Goal: Contribute content: Contribute content

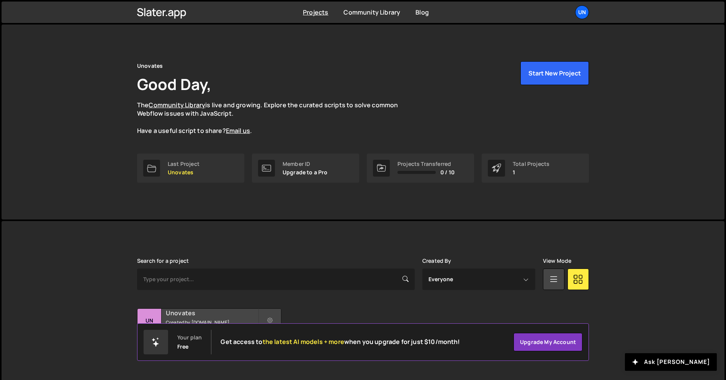
scroll to position [15, 0]
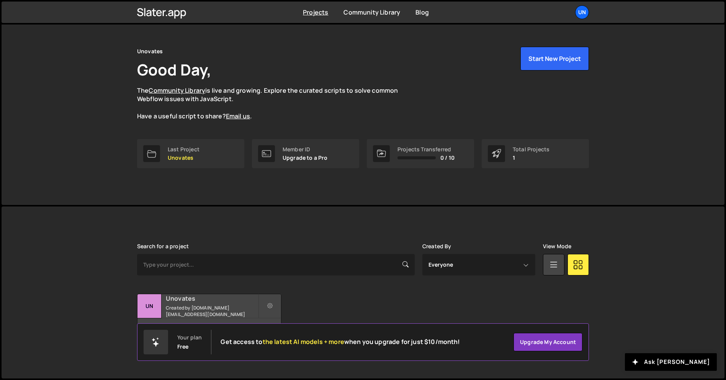
click at [255, 320] on div "10 pages, last updated by [DATE]" at bounding box center [209, 329] width 144 height 23
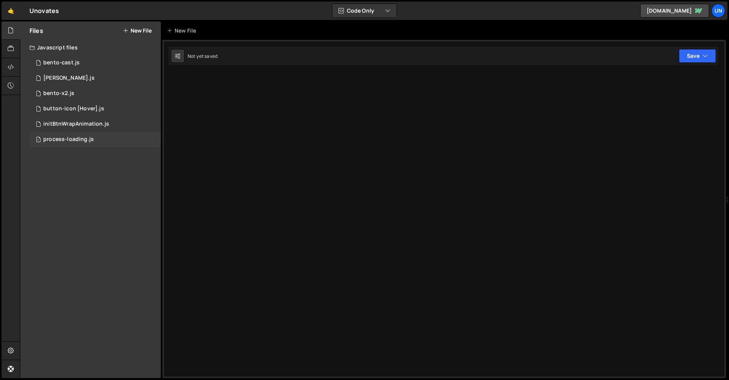
click at [108, 136] on div "1 process-loading.js 0" at bounding box center [94, 139] width 131 height 15
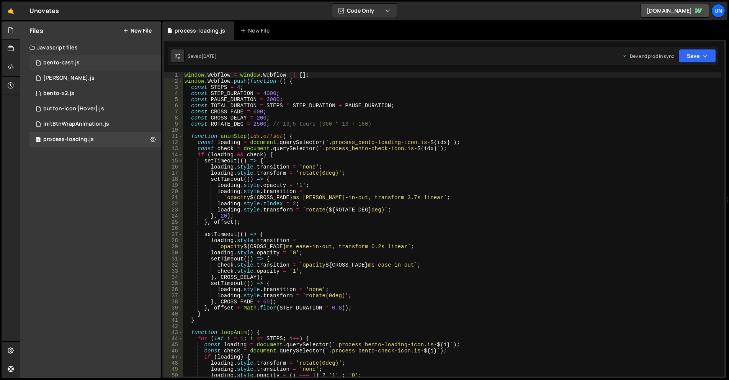
drag, startPoint x: 84, startPoint y: 67, endPoint x: 96, endPoint y: 70, distance: 12.0
click at [84, 67] on div "1 bento-cast.js 0" at bounding box center [94, 62] width 131 height 15
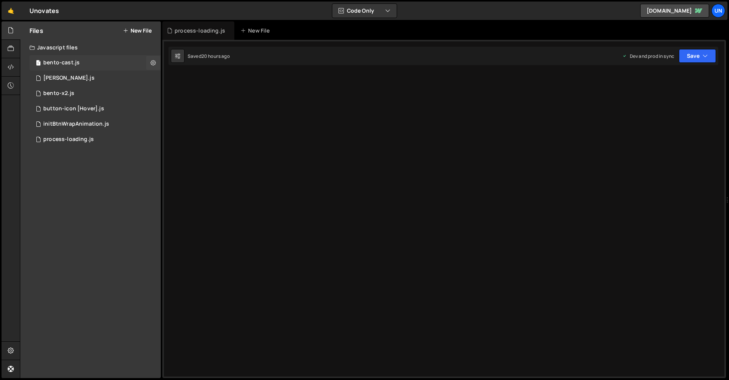
click at [108, 63] on div "1 bento-cast.js 0" at bounding box center [94, 62] width 131 height 15
click at [252, 91] on div "1 2 3 4 5 6 7 8 9 10 11 12 13 14 15 16 17 18 19 20 21 22 23 24 25 26 27 28 29 3…" at bounding box center [444, 209] width 564 height 338
click at [296, 82] on div "1 2 3 4 5 6 7 8 9 10 11 12 13 14 15 16 17 18 19 20 21 22 23 24 25 26 27 28 29 3…" at bounding box center [444, 209] width 564 height 338
click at [100, 70] on div "1 bento-cast.js 0" at bounding box center [94, 62] width 131 height 15
click at [99, 74] on div "1 bento-seo.js 0" at bounding box center [94, 77] width 131 height 15
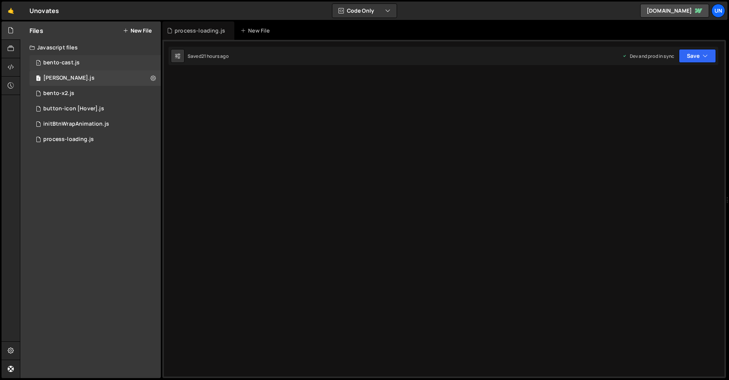
click at [101, 62] on div "1 bento-cast.js 0" at bounding box center [94, 62] width 131 height 15
click at [427, 112] on div "1 2 3 4 5 6 7 8 9 10 11 12 13 14 15 16 17 18 19 20 21 22 23 24 25 26 27 28 29 3…" at bounding box center [444, 209] width 564 height 338
click at [81, 55] on div "1 bento-cast.js 0" at bounding box center [94, 62] width 131 height 15
click at [177, 56] on icon at bounding box center [177, 56] width 5 height 8
select select "editor"
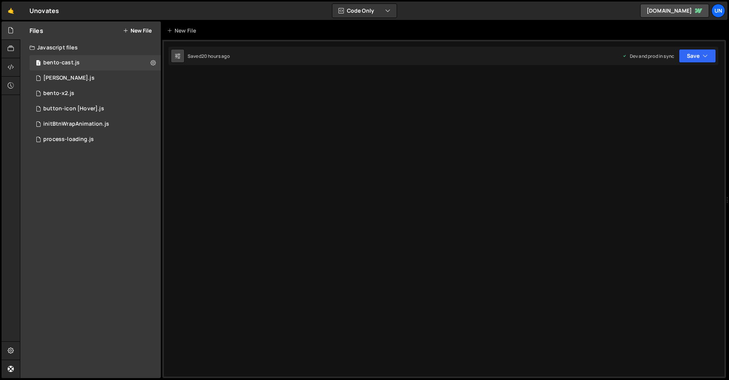
select select "ace/theme/monokai"
type input "14"
checkbox input "true"
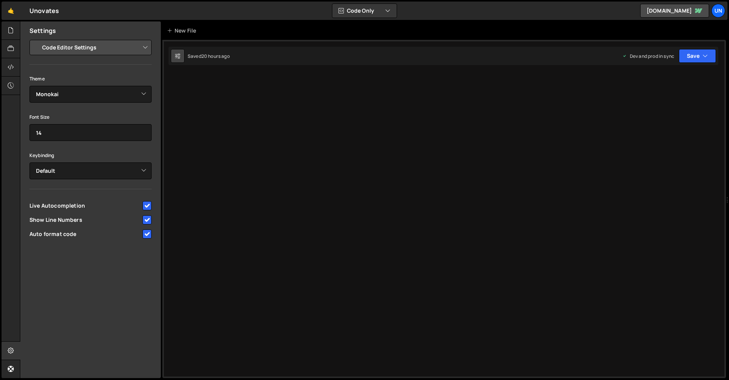
click at [184, 53] on button at bounding box center [178, 56] width 14 height 14
drag, startPoint x: 177, startPoint y: 54, endPoint x: 173, endPoint y: 59, distance: 6.2
click at [173, 59] on button at bounding box center [178, 56] width 14 height 14
drag, startPoint x: 15, startPoint y: 26, endPoint x: 31, endPoint y: 40, distance: 21.2
click at [15, 26] on div at bounding box center [11, 30] width 19 height 18
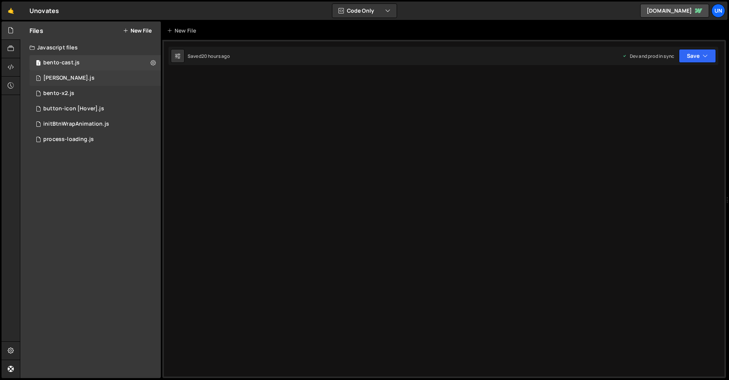
click at [102, 73] on div "1 bento-seo.js 0" at bounding box center [94, 77] width 131 height 15
click at [97, 80] on div "1 bento-seo.js 0" at bounding box center [94, 77] width 131 height 15
click at [87, 96] on div "1 bento-x2.js 0" at bounding box center [94, 93] width 131 height 15
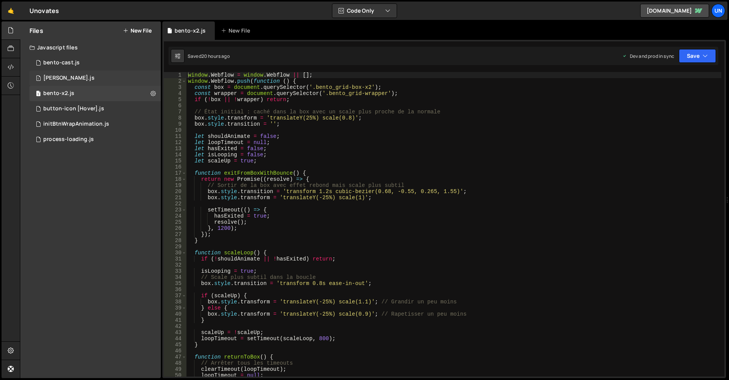
click at [91, 77] on div "1 bento-seo.js 0" at bounding box center [94, 77] width 131 height 15
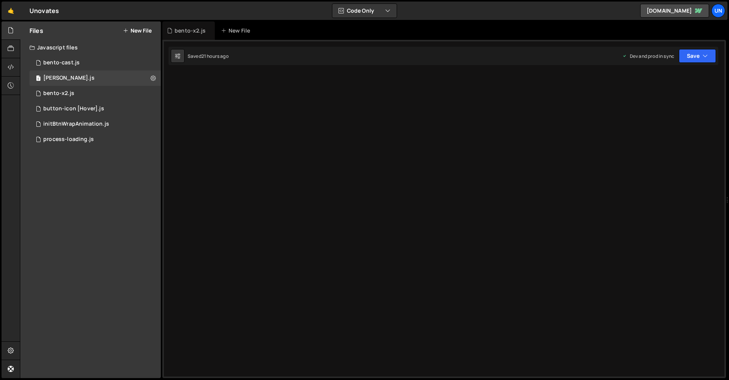
drag, startPoint x: 350, startPoint y: 128, endPoint x: 330, endPoint y: 116, distance: 23.4
click at [346, 125] on div "1 2 3 4 5 6 7 8 9 10 11 12 13 14 15 16 17 18 19 20 21 22 23 24 25 26 27 28 29 3…" at bounding box center [444, 209] width 564 height 338
click at [330, 116] on div "1 2 3 4 5 6 7 8 9 10 11 12 13 14 15 16 17 18 19 20 21 22 23 24 25 26 27 28 29 3…" at bounding box center [444, 209] width 564 height 338
drag, startPoint x: 328, startPoint y: 114, endPoint x: 318, endPoint y: 108, distance: 11.8
click at [326, 113] on div "1 2 3 4 5 6 7 8 9 10 11 12 13 14 15 16 17 18 19 20 21 22 23 24 25 26 27 28 29 3…" at bounding box center [444, 209] width 564 height 338
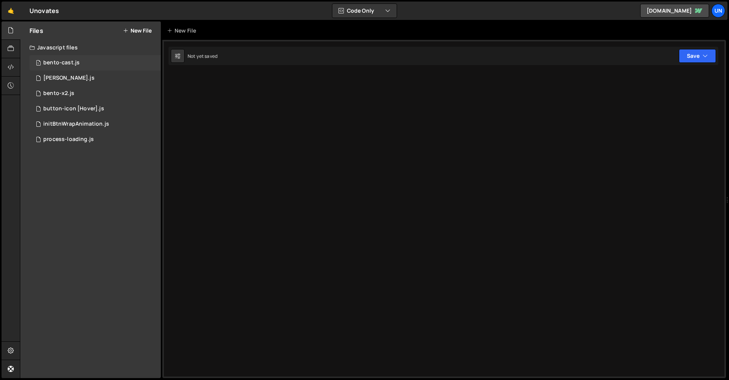
click at [80, 65] on div "1 bento-cast.js 0" at bounding box center [94, 62] width 131 height 15
drag, startPoint x: 12, startPoint y: 80, endPoint x: 24, endPoint y: 78, distance: 12.5
click at [12, 80] on div at bounding box center [11, 86] width 19 height 18
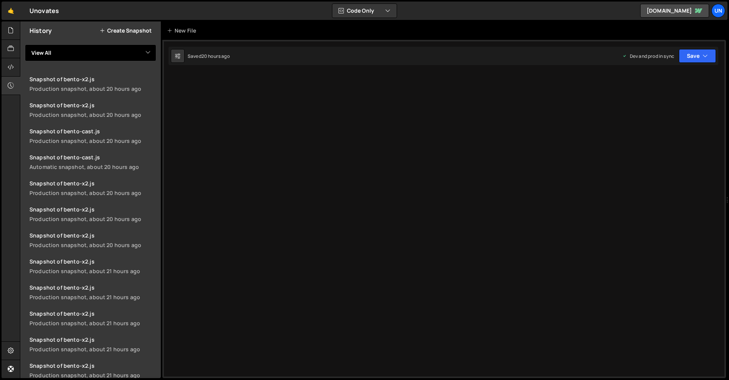
drag, startPoint x: 70, startPoint y: 47, endPoint x: 70, endPoint y: 57, distance: 9.6
click at [70, 47] on select "View All bento-cast bento-seo bento-x2 button-icon [Hover] initBtnWrapAnimation…" at bounding box center [90, 52] width 131 height 17
select select "46695"
click at [25, 44] on select "View All bento-cast bento-seo bento-x2 button-icon [Hover] initBtnWrapAnimation…" at bounding box center [90, 52] width 131 height 17
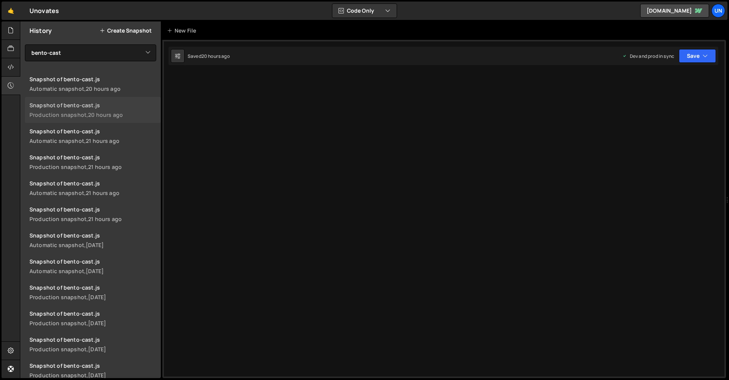
click at [93, 102] on div "Snapshot of bento-cast.js" at bounding box center [92, 104] width 127 height 7
drag, startPoint x: 10, startPoint y: 29, endPoint x: 54, endPoint y: 33, distance: 44.7
click at [10, 29] on icon at bounding box center [11, 30] width 6 height 8
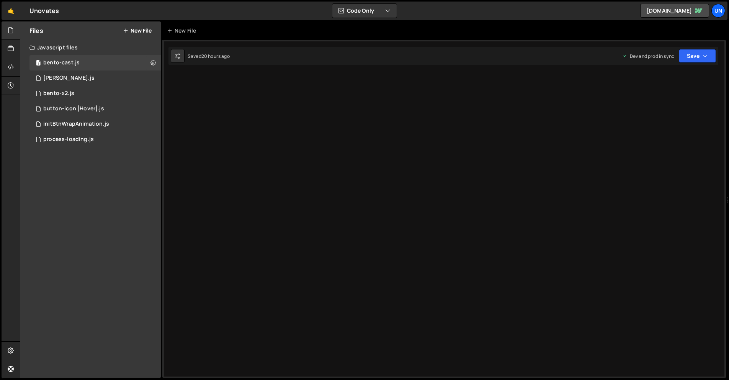
click at [632, 149] on div at bounding box center [444, 209] width 564 height 338
click at [652, 176] on div at bounding box center [444, 209] width 564 height 338
click at [154, 64] on icon at bounding box center [152, 62] width 5 height 7
type input "bento-cast"
radio input "true"
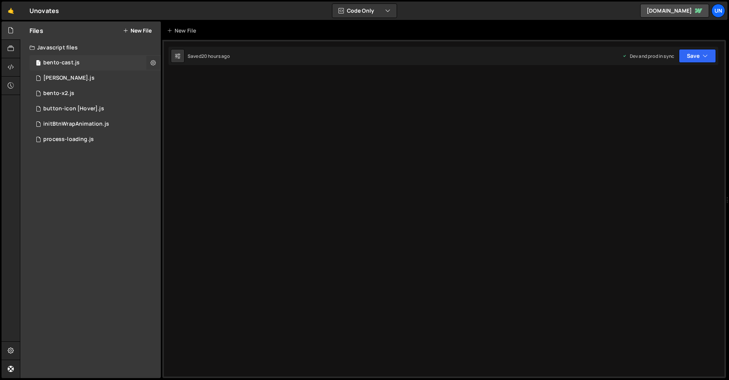
checkbox input "true"
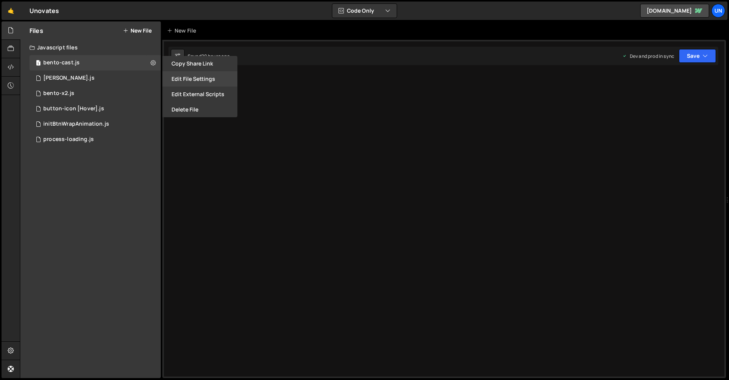
click at [219, 85] on button "Edit File Settings" at bounding box center [199, 78] width 75 height 15
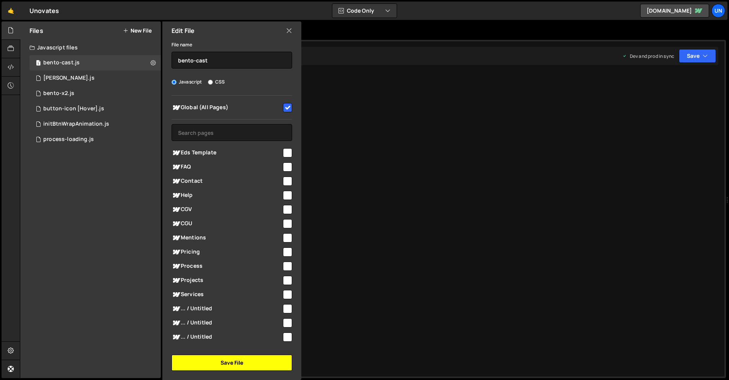
click at [272, 356] on button "Save File" at bounding box center [232, 363] width 121 height 16
click at [257, 365] on button "Save File" at bounding box center [232, 363] width 121 height 16
drag, startPoint x: 376, startPoint y: 240, endPoint x: 364, endPoint y: 217, distance: 26.0
click at [376, 240] on div at bounding box center [444, 209] width 564 height 338
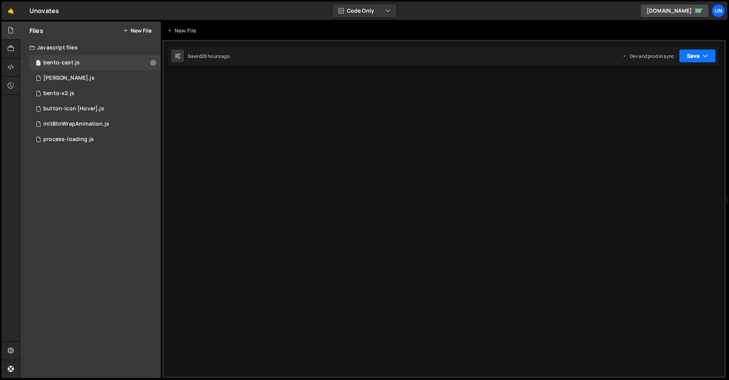
click at [704, 52] on icon "button" at bounding box center [705, 56] width 5 height 8
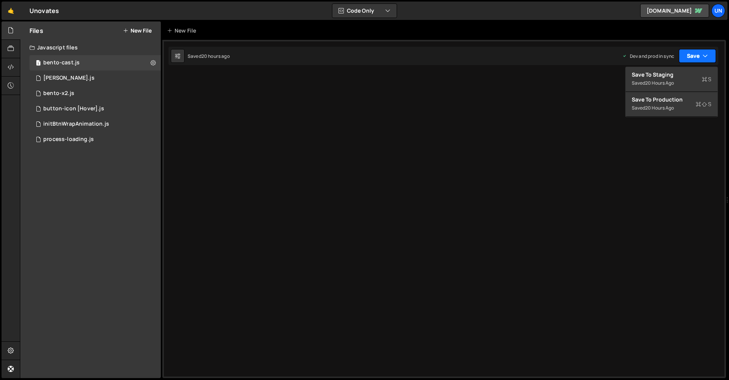
click at [703, 54] on icon "button" at bounding box center [705, 56] width 5 height 8
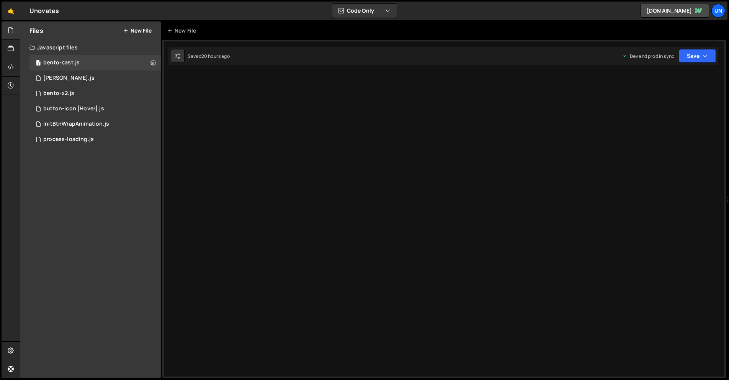
click at [392, 148] on div at bounding box center [444, 209] width 564 height 338
click at [153, 59] on button at bounding box center [153, 63] width 14 height 14
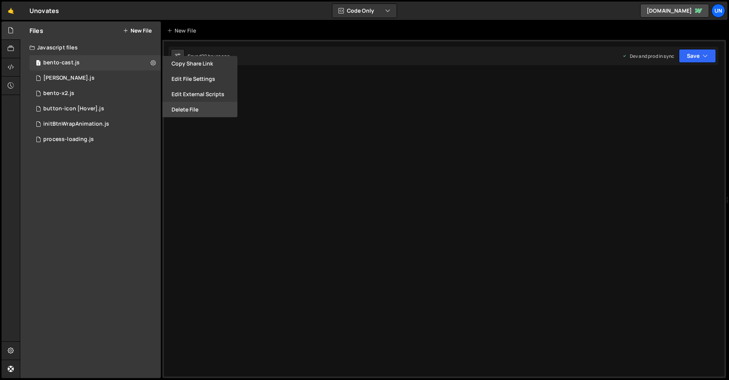
click at [189, 106] on button "Delete File" at bounding box center [199, 109] width 75 height 15
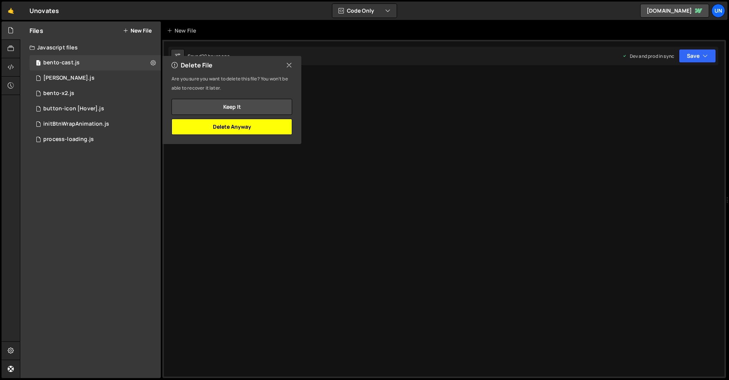
click at [223, 131] on button "Delete Anyway" at bounding box center [232, 127] width 121 height 16
checkbox input "false"
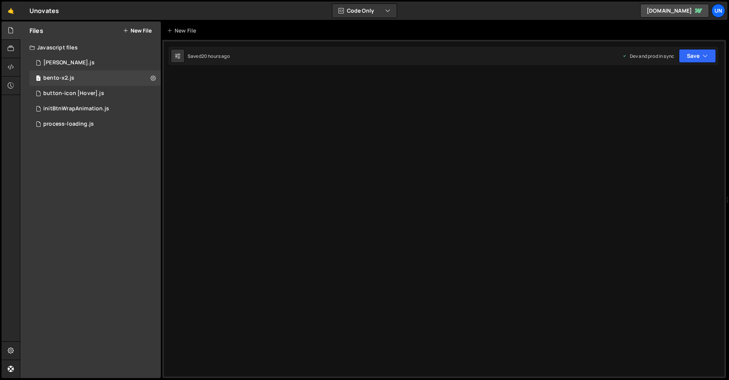
drag, startPoint x: 139, startPoint y: 31, endPoint x: 149, endPoint y: 33, distance: 10.1
click at [139, 31] on button "New File" at bounding box center [137, 31] width 29 height 6
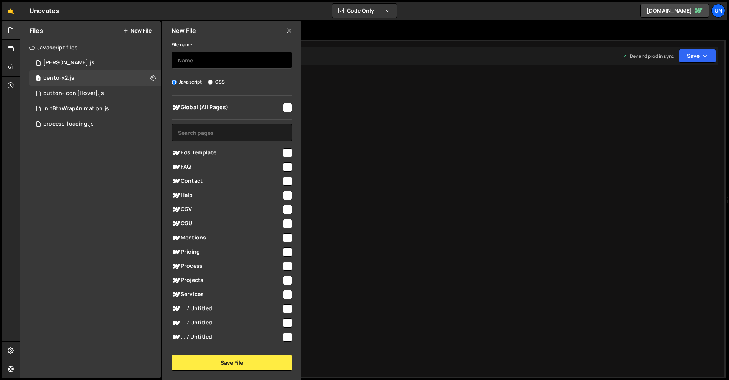
drag, startPoint x: 215, startPoint y: 61, endPoint x: 214, endPoint y: 76, distance: 15.3
click at [214, 61] on input "text" at bounding box center [232, 60] width 121 height 17
type input "bento-cast"
click at [288, 103] on input "checkbox" at bounding box center [287, 107] width 9 height 9
checkbox input "true"
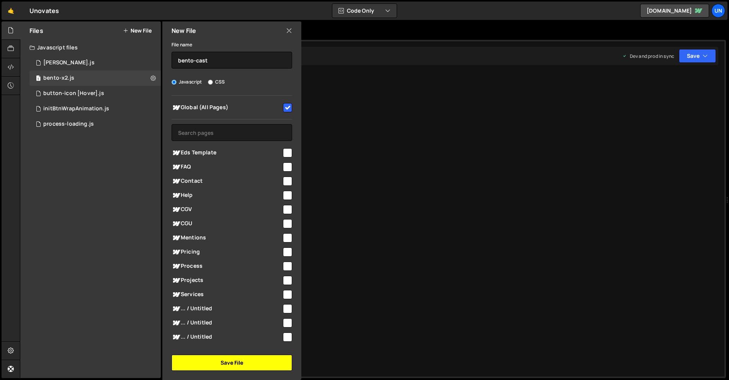
drag, startPoint x: 245, startPoint y: 363, endPoint x: 247, endPoint y: 356, distance: 7.5
click at [245, 363] on button "Save File" at bounding box center [232, 363] width 121 height 16
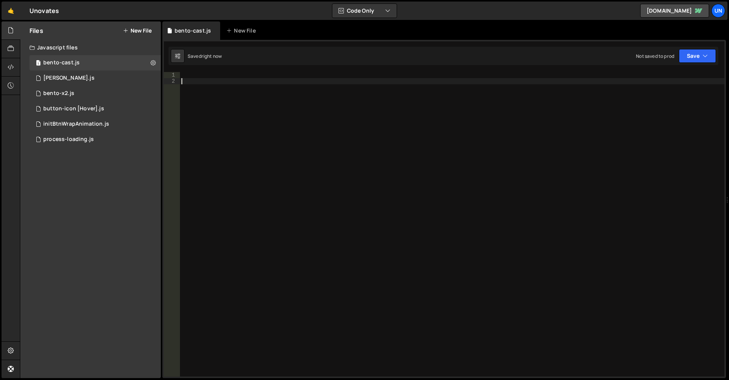
click at [270, 100] on div at bounding box center [452, 230] width 545 height 317
click at [262, 70] on div "1 2 ההההההההההההההההההההההההההההההההההההההההההההההההההההההההההההההההההההההההההה…" at bounding box center [444, 209] width 564 height 338
click at [233, 69] on div "1 2 ההההההההההההההההההההההההההההההההההההההההההההההההההההההההההההההההההההההההההה…" at bounding box center [444, 209] width 564 height 338
click at [224, 77] on div at bounding box center [452, 230] width 545 height 317
click at [98, 145] on div "1 process-loading.js 0" at bounding box center [94, 139] width 131 height 15
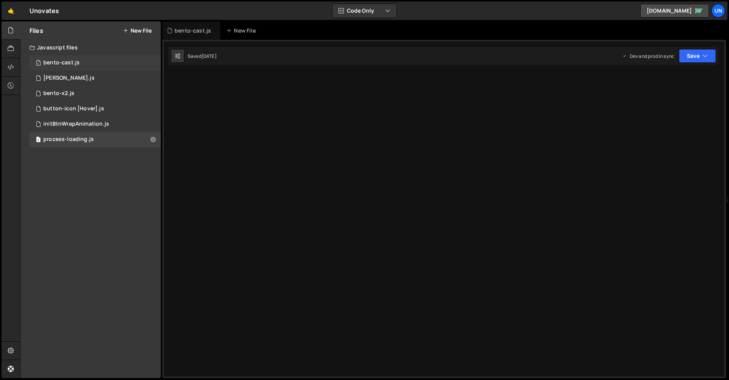
click at [77, 58] on div "1 bento-cast.js 0" at bounding box center [94, 62] width 131 height 15
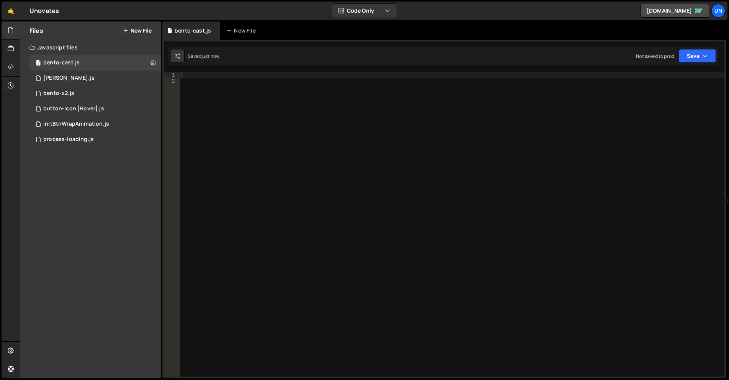
click at [276, 118] on div at bounding box center [452, 230] width 545 height 317
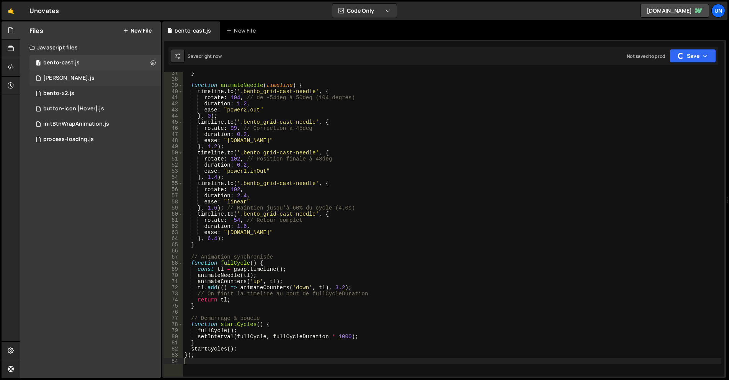
click at [105, 83] on div "1 bento-seo.js 0" at bounding box center [94, 77] width 131 height 15
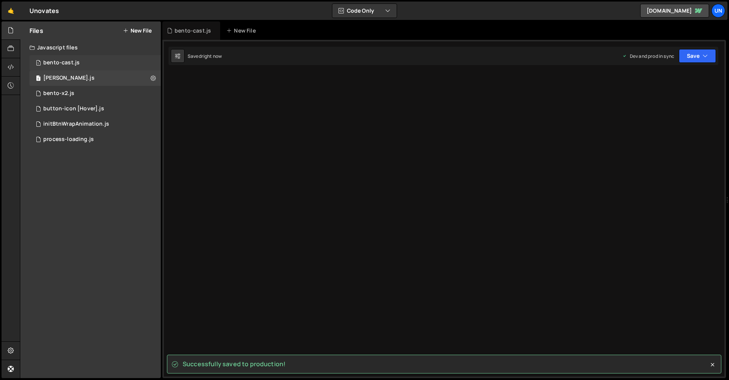
click at [86, 60] on div "1 bento-cast.js 0" at bounding box center [94, 62] width 131 height 15
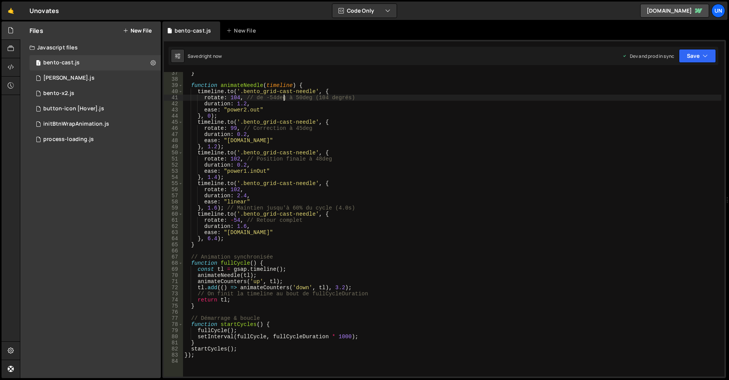
click at [284, 99] on div "} function animateNeedle ( timeline ) { timeline . to ( '.bento_grid-cast-needl…" at bounding box center [452, 228] width 538 height 317
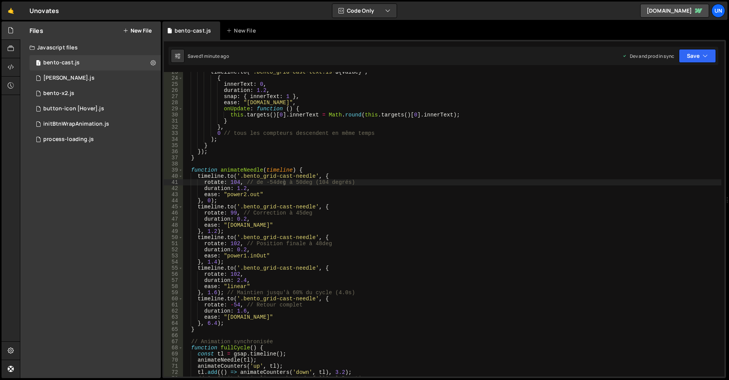
scroll to position [138, 0]
click at [191, 170] on div "timeline . to ( ` .bento_grid-cast-text.is- ${ value } ` , { innerText : 0 , du…" at bounding box center [452, 227] width 538 height 317
click at [208, 329] on div "timeline . to ( ` .bento_grid-cast-text.is- ${ value } ` , { innerText : 0 , du…" at bounding box center [452, 227] width 538 height 317
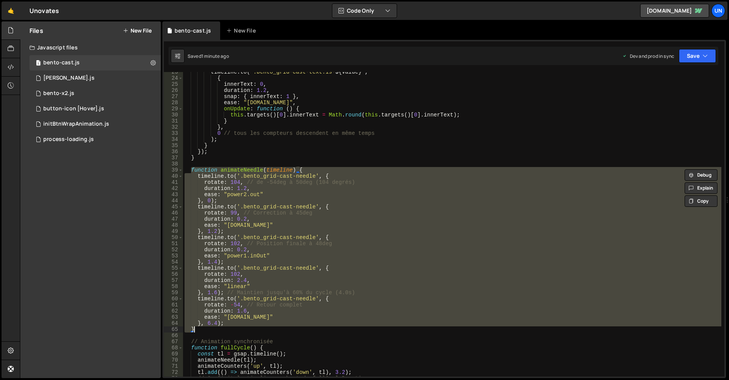
paste textarea
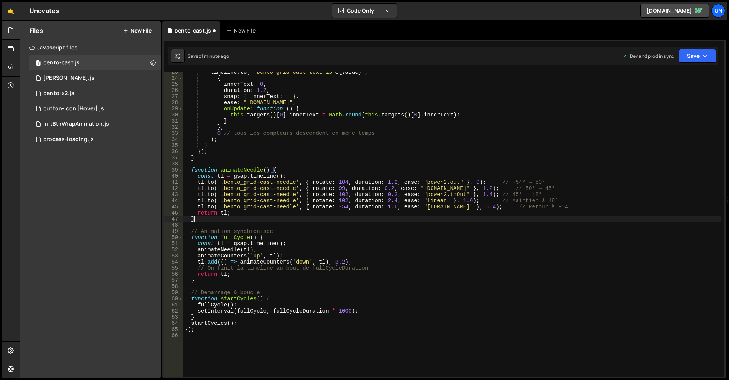
type textarea "tl.to('.bento_grid-cast-needle', { rotate: 102, duration: 2.4, ease: "linear" },"
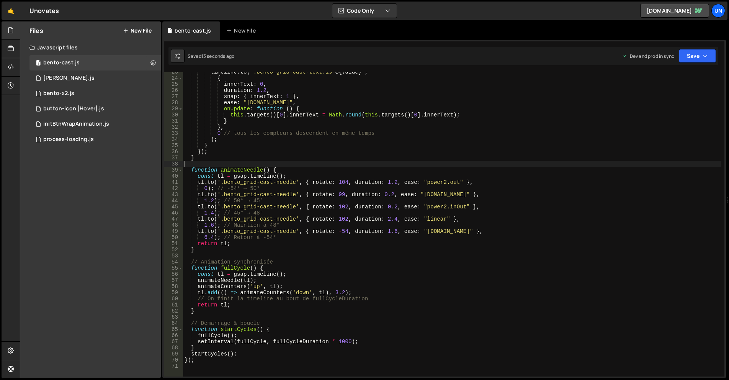
click at [403, 166] on div "timeline . to ( ` .bento_grid-cast-text.is- ${ value } ` , { innerText : 0 , du…" at bounding box center [452, 227] width 538 height 317
type textarea "});"
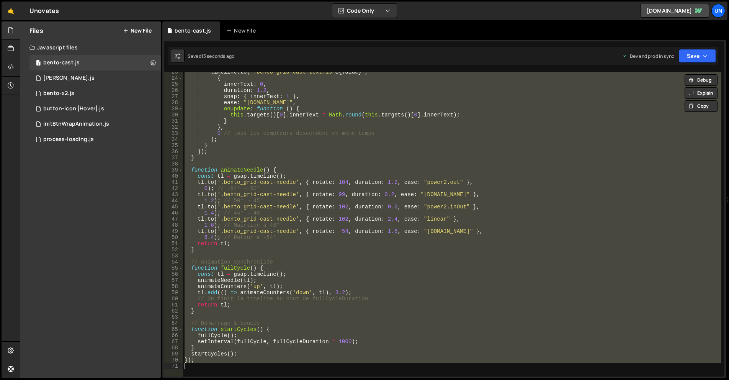
paste textarea
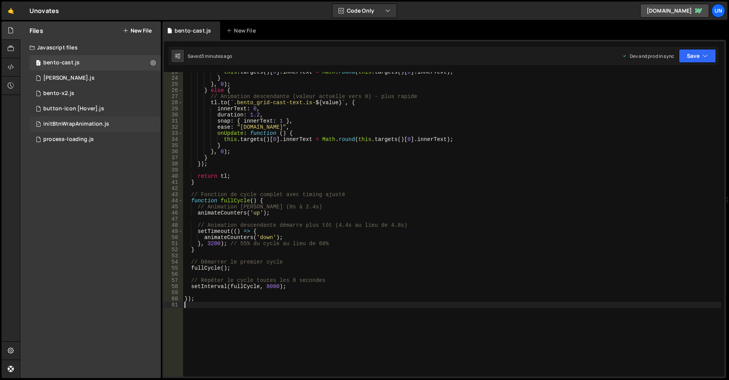
click at [98, 124] on div "initBtnWrapAnimation.js" at bounding box center [76, 124] width 66 height 7
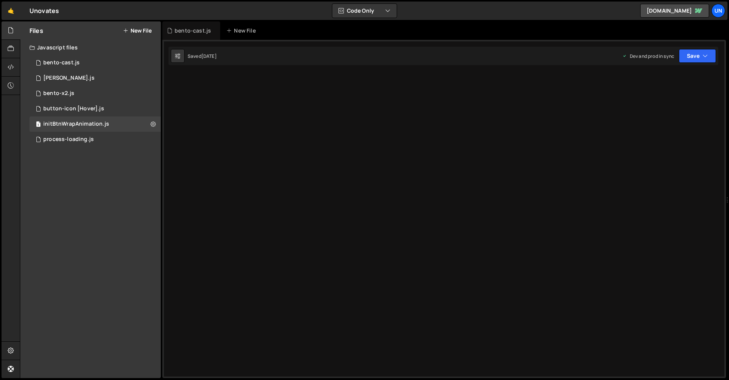
click at [224, 137] on div "23 24 25 26 27 28 29 30 31 32 33 34 35 36 37 38 39 40 41 42 43 44 45 46 47 48 4…" at bounding box center [444, 209] width 564 height 338
click at [172, 56] on button at bounding box center [178, 56] width 14 height 14
select select "editor"
select select "ace/theme/monokai"
type input "14"
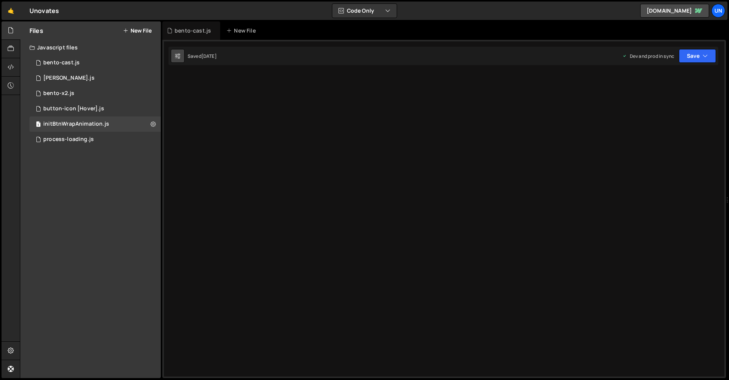
checkbox input "true"
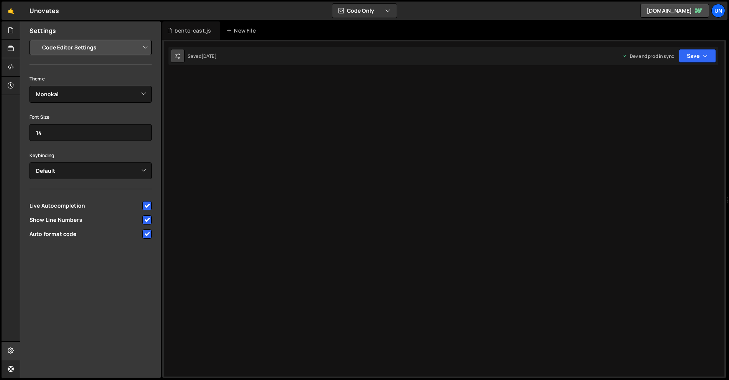
drag, startPoint x: 173, startPoint y: 56, endPoint x: 179, endPoint y: 56, distance: 5.4
click at [173, 56] on button at bounding box center [178, 56] width 14 height 14
drag, startPoint x: 382, startPoint y: 114, endPoint x: 425, endPoint y: 120, distance: 43.7
click at [382, 114] on div "23 24 25 26 27 28 29 30 31 32 33 34 35 36 37 38 39 40 41 42 43 44 45 46 47 48 4…" at bounding box center [444, 209] width 564 height 338
click at [424, 90] on div "23 24 25 26 27 28 29 30 31 32 33 34 35 36 37 38 39 40 41 42 43 44 45 46 47 48 4…" at bounding box center [444, 209] width 564 height 338
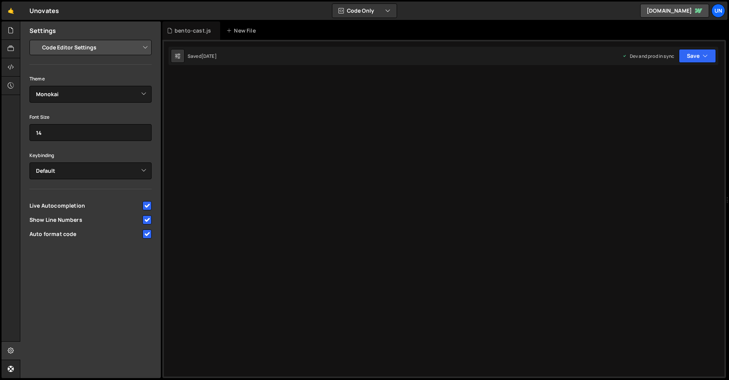
click at [424, 88] on div "23 24 25 26 27 28 29 30 31 32 33 34 35 36 37 38 39 40 41 42 43 44 45 46 47 48 4…" at bounding box center [444, 209] width 564 height 338
click at [422, 70] on div "23 24 25 26 27 28 29 30 31 32 33 34 35 36 37 38 39 40 41 42 43 44 45 46 47 48 4…" at bounding box center [444, 209] width 564 height 338
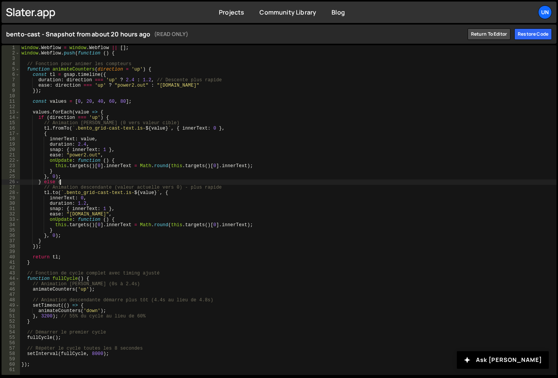
click at [232, 183] on div "window . Webflow = window . Webflow || [ ] ; window . Webflow . push ( function…" at bounding box center [288, 215] width 536 height 340
type textarea "});"
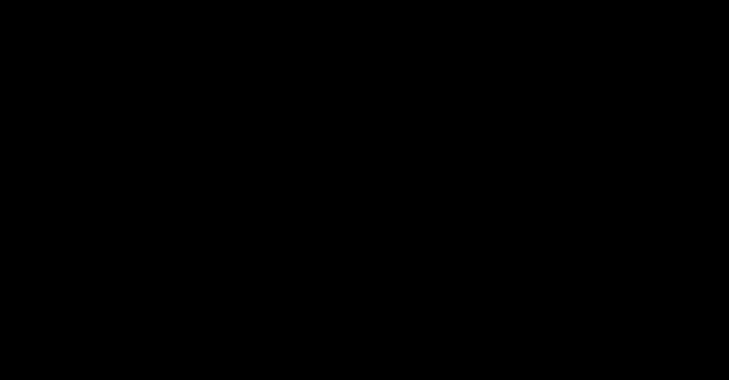
select select "68a8597b1578eefa0cfbd859"
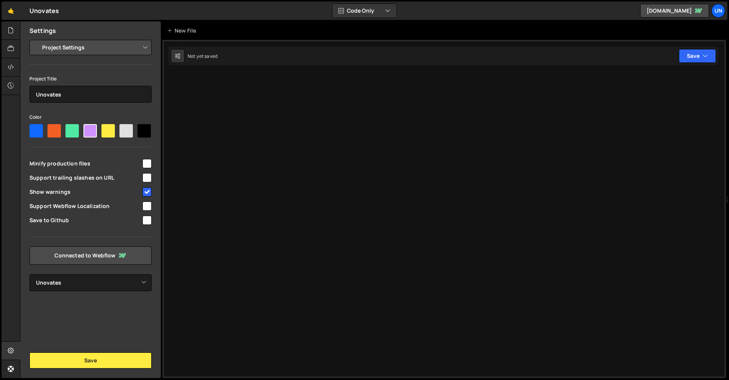
click at [266, 186] on div at bounding box center [444, 209] width 564 height 338
click at [284, 101] on div at bounding box center [444, 209] width 564 height 338
click at [136, 277] on select "Select Project Unovates" at bounding box center [90, 282] width 122 height 17
click at [13, 86] on icon at bounding box center [11, 85] width 6 height 8
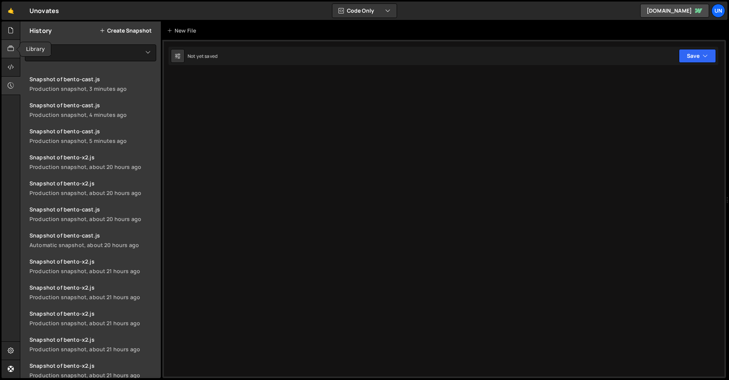
click at [8, 42] on div at bounding box center [11, 49] width 19 height 18
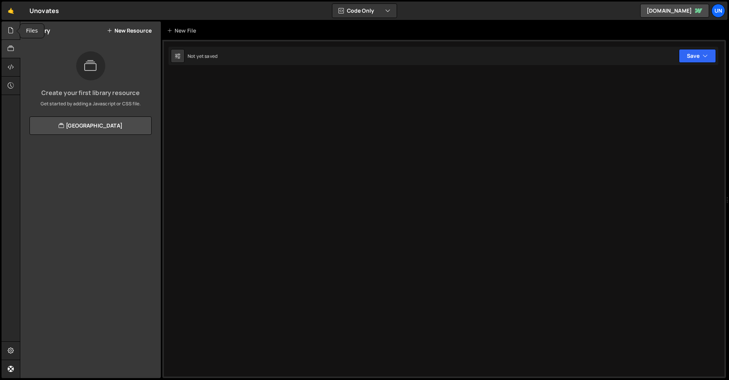
click at [10, 37] on div at bounding box center [11, 30] width 19 height 18
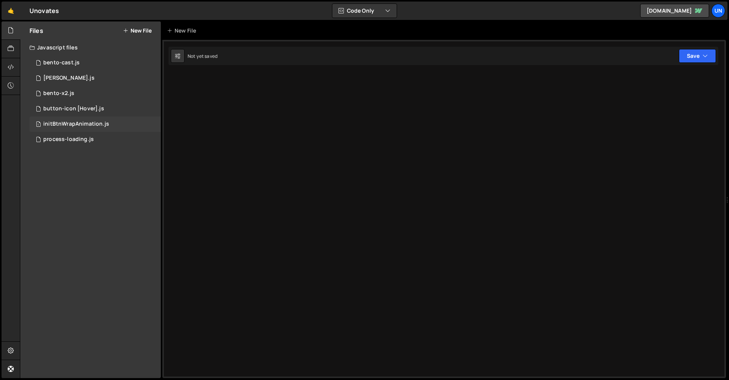
click at [89, 122] on div "initBtnWrapAnimation.js" at bounding box center [76, 124] width 66 height 7
click at [722, 16] on link "Un" at bounding box center [718, 11] width 14 height 14
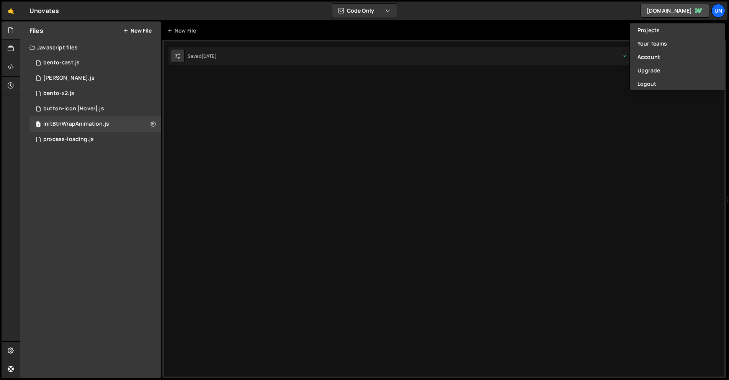
click at [510, 125] on div at bounding box center [444, 209] width 564 height 338
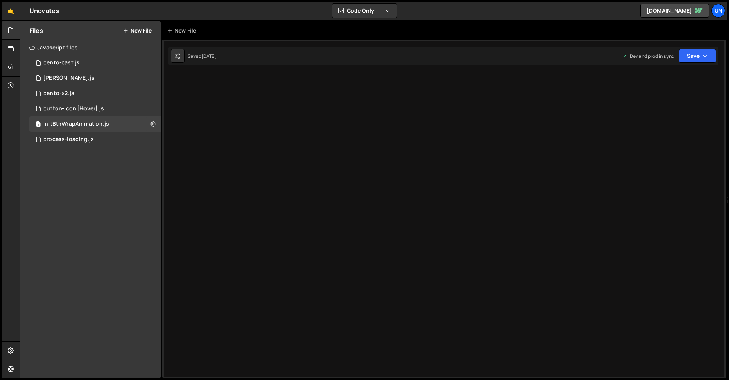
click at [397, 127] on div at bounding box center [444, 209] width 564 height 338
click at [394, 124] on div at bounding box center [444, 209] width 564 height 338
drag, startPoint x: 339, startPoint y: 104, endPoint x: 285, endPoint y: 105, distance: 54.0
click at [336, 103] on div at bounding box center [444, 209] width 564 height 338
drag, startPoint x: 285, startPoint y: 105, endPoint x: 345, endPoint y: 199, distance: 111.9
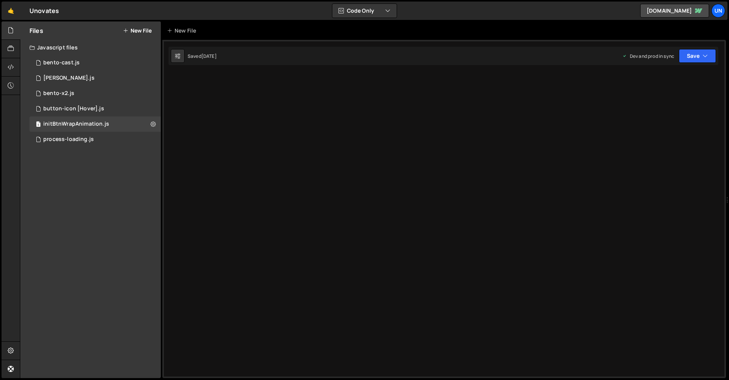
click at [347, 262] on div at bounding box center [444, 209] width 564 height 338
drag, startPoint x: 319, startPoint y: 168, endPoint x: 332, endPoint y: 165, distance: 13.7
click at [321, 167] on div at bounding box center [444, 209] width 564 height 338
click at [345, 157] on div at bounding box center [444, 209] width 564 height 338
click at [11, 89] on icon at bounding box center [11, 85] width 6 height 8
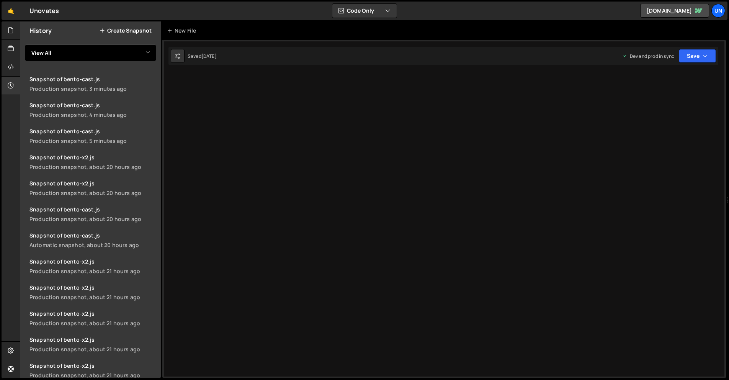
click at [80, 52] on select "View All bento-cast bento-seo bento-x2 button-icon [Hover] initBtnWrapAnimation…" at bounding box center [90, 52] width 131 height 17
select select "46216"
click at [25, 44] on select "View All bento-cast bento-seo bento-x2 button-icon [Hover] initBtnWrapAnimation…" at bounding box center [90, 52] width 131 height 17
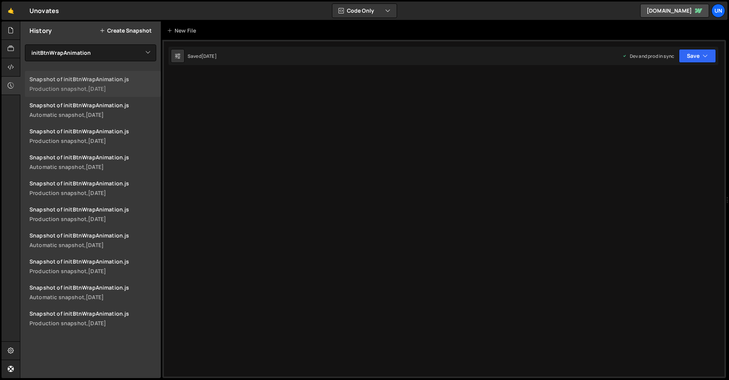
click at [90, 93] on link "Snapshot of initBtnWrapAnimation.js Production snapshot, 1 week ago" at bounding box center [93, 84] width 136 height 26
click at [11, 28] on icon at bounding box center [11, 30] width 6 height 8
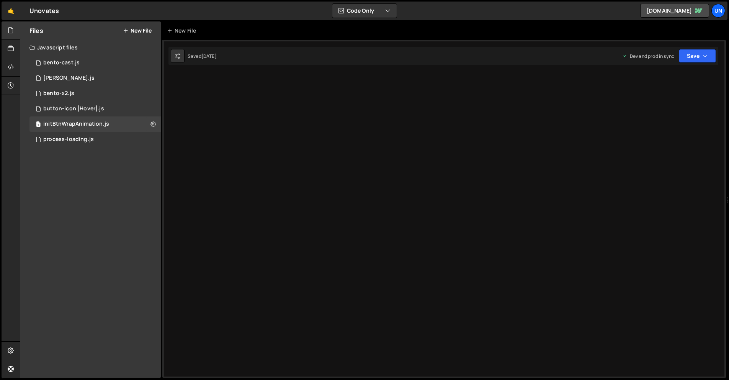
click at [139, 28] on button "New File" at bounding box center [137, 31] width 29 height 6
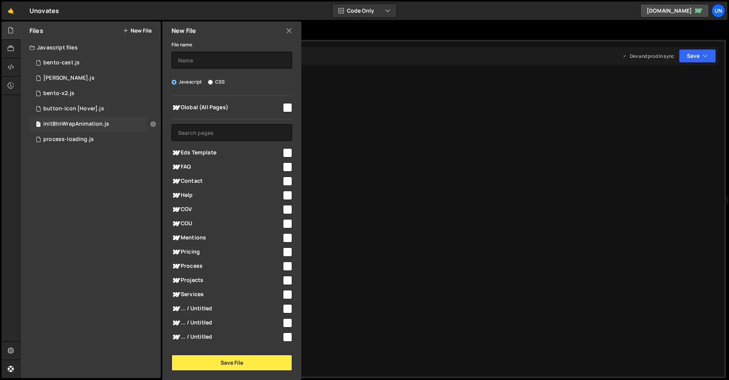
click at [155, 122] on icon at bounding box center [152, 123] width 5 height 7
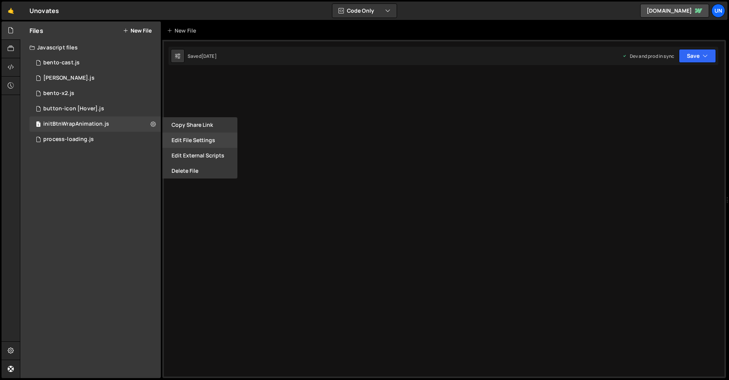
click at [198, 145] on button "Edit File Settings" at bounding box center [199, 139] width 75 height 15
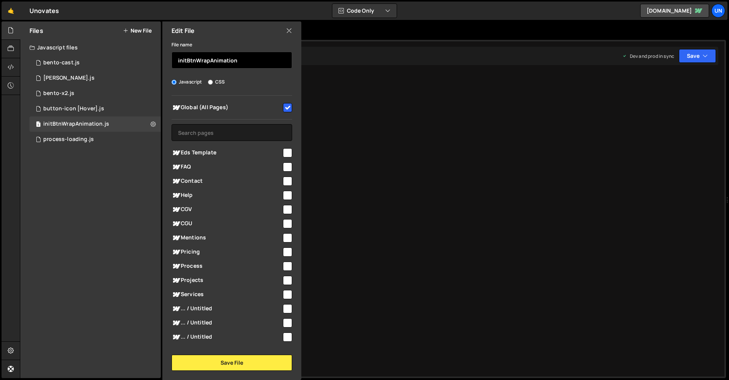
click at [237, 61] on input "initBtnWrapAnimation" at bounding box center [232, 60] width 121 height 17
click at [285, 29] on div "Edit File" at bounding box center [231, 30] width 139 height 18
click at [288, 29] on icon at bounding box center [289, 30] width 6 height 8
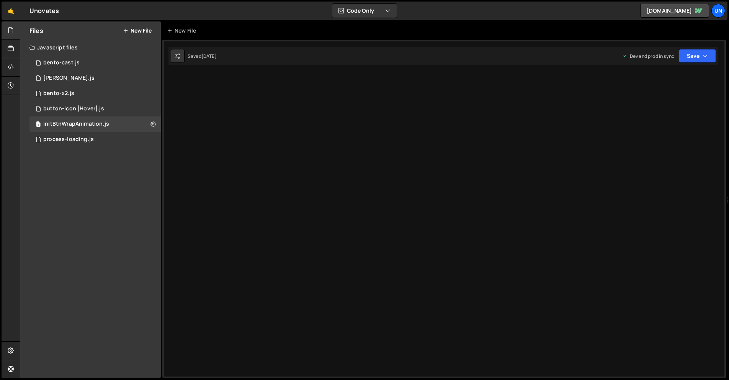
click at [136, 34] on div "Files New File" at bounding box center [90, 30] width 141 height 18
click at [150, 30] on button "New File" at bounding box center [137, 31] width 29 height 6
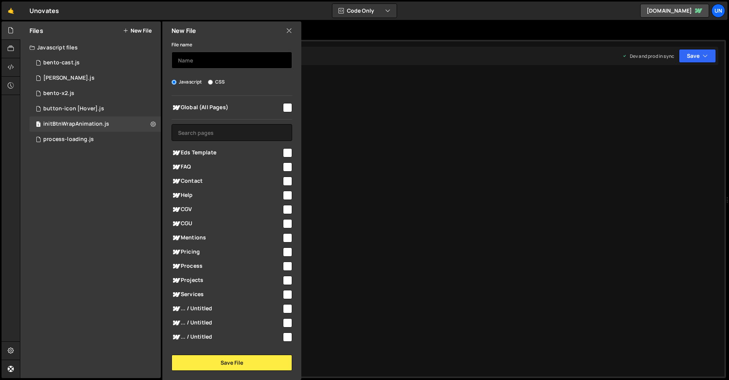
click at [231, 58] on input "text" at bounding box center [232, 60] width 121 height 17
paste input "initBtnWrapAnimation"
type input "initBtnWrapAnimation-v2"
click at [288, 104] on input "checkbox" at bounding box center [287, 107] width 9 height 9
checkbox input "true"
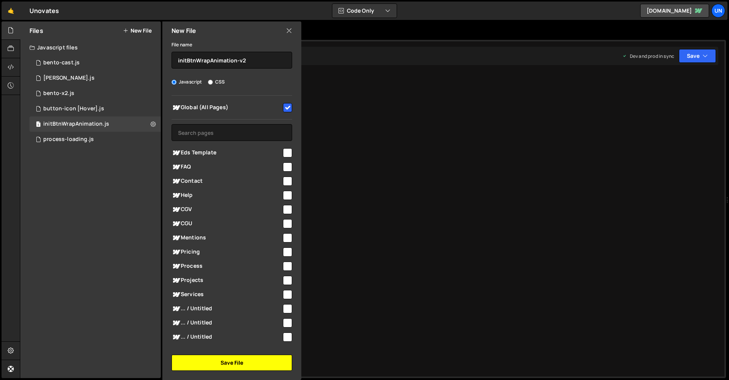
click at [245, 363] on button "Save File" at bounding box center [232, 363] width 121 height 16
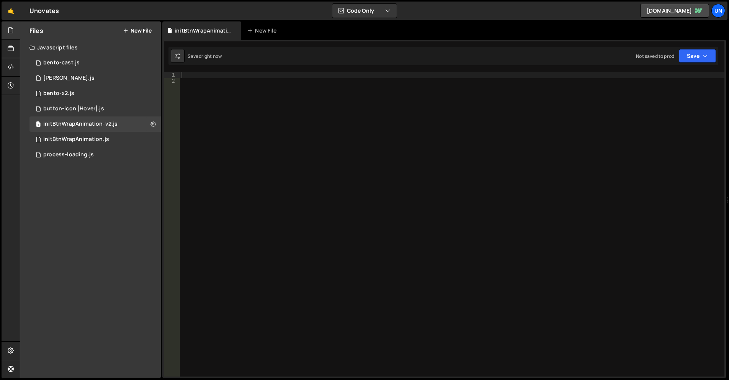
click at [271, 98] on div at bounding box center [452, 230] width 545 height 317
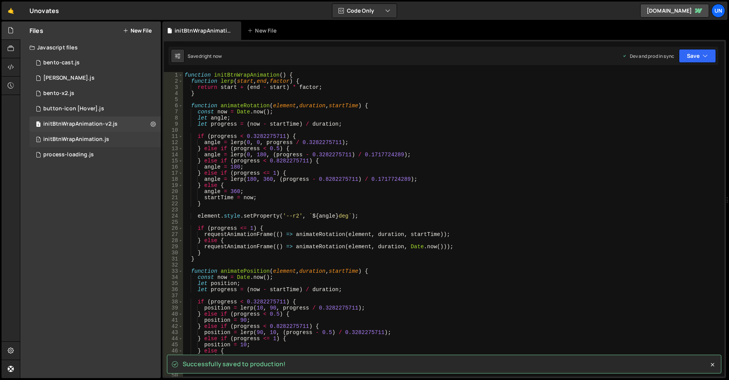
click at [150, 138] on div "1 initBtnWrapAnimation.js 0" at bounding box center [94, 139] width 131 height 15
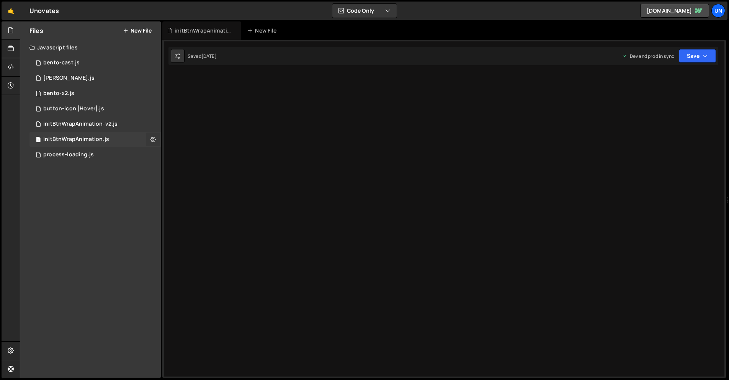
click at [151, 138] on icon at bounding box center [152, 139] width 5 height 7
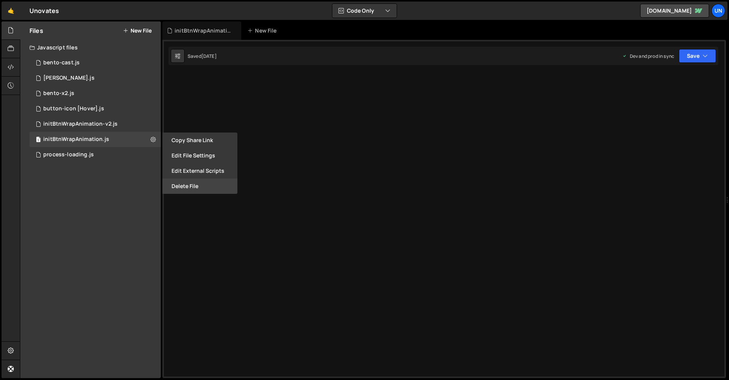
click at [188, 188] on button "Delete File" at bounding box center [199, 185] width 75 height 15
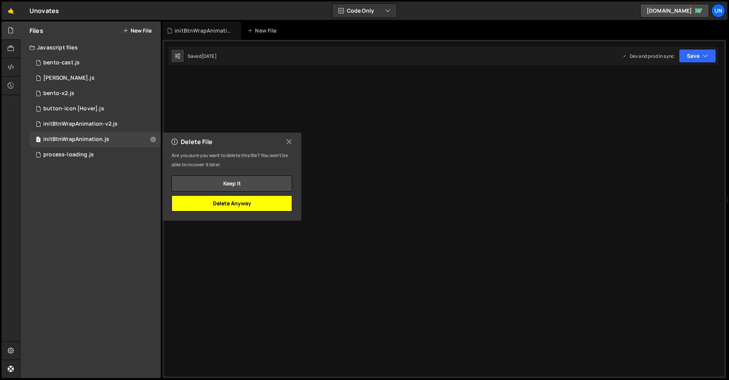
click at [268, 196] on button "Delete Anyway" at bounding box center [232, 203] width 121 height 16
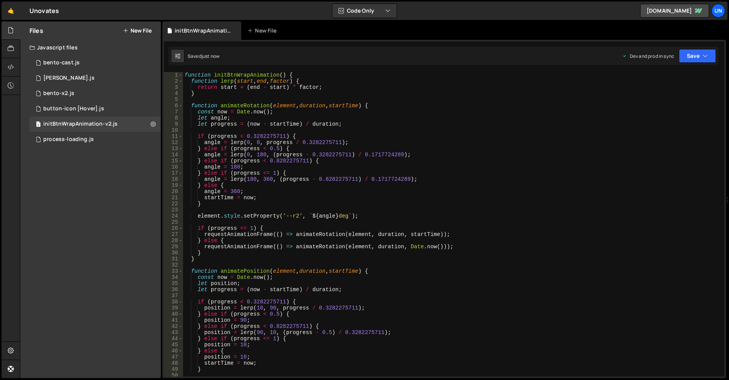
click at [186, 75] on div "function initBtnWrapAnimation ( ) { function lerp ( start , end , factor ) { re…" at bounding box center [452, 230] width 538 height 317
type textarea "function initBtnWrapAnimation() {"
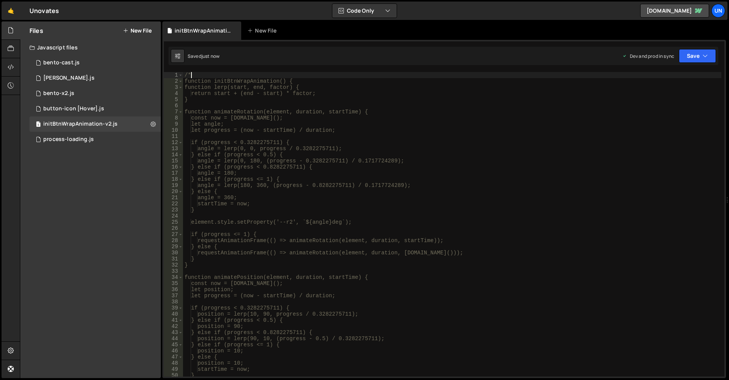
type textarea "/*"
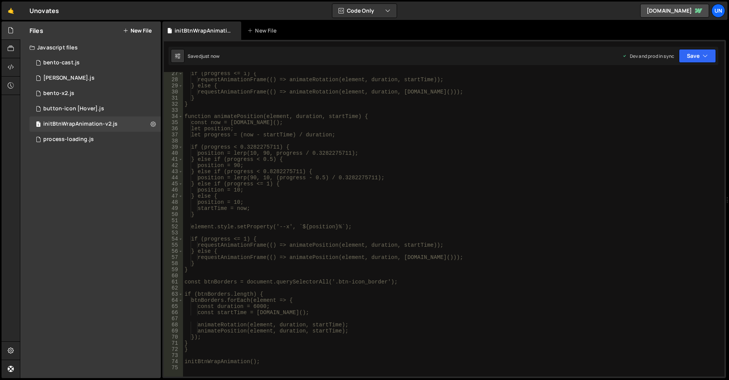
scroll to position [230, 0]
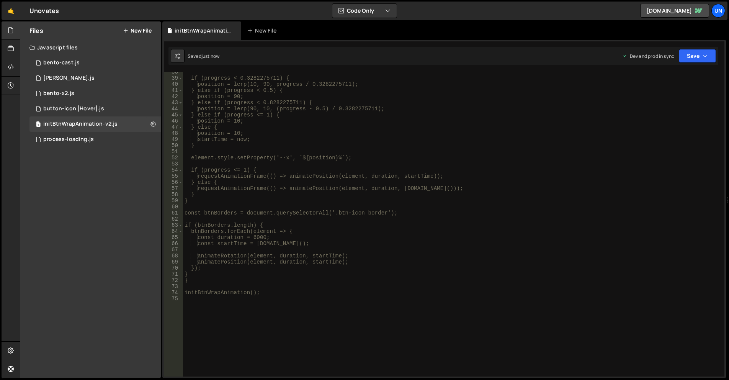
click at [271, 299] on div "if (progress < 0.3282275711) { position = lerp(10, 90, progress / 0.3282275711)…" at bounding box center [452, 227] width 538 height 317
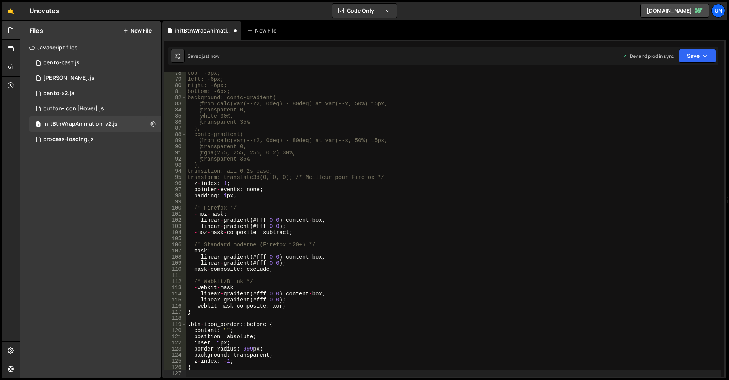
scroll to position [428, 0]
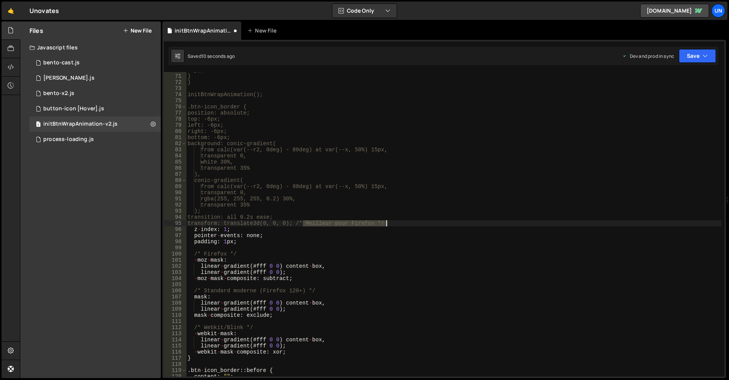
drag, startPoint x: 314, startPoint y: 224, endPoint x: 413, endPoint y: 225, distance: 98.8
click at [413, 225] on div "}); } } initBtnWrapAnimation(); .btn-icon_border { position: absolute; top: -6p…" at bounding box center [453, 225] width 535 height 317
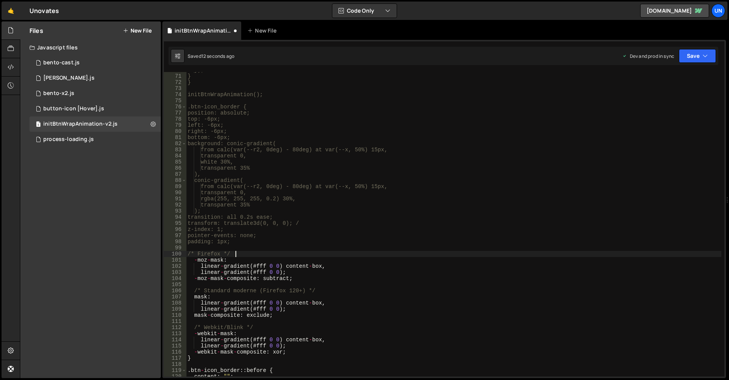
click at [248, 252] on div "}); } } initBtnWrapAnimation(); .btn-icon_border { position: absolute; top: -6p…" at bounding box center [453, 225] width 535 height 317
click at [331, 289] on div "}); } } initBtnWrapAnimation(); .btn-icon_border { position: absolute; top: -6p…" at bounding box center [453, 225] width 535 height 317
drag, startPoint x: 253, startPoint y: 252, endPoint x: 180, endPoint y: 253, distance: 72.8
click at [180, 253] on div "/* Standard moderne (Firefox 120+) */ 70 71 72 73 74 75 76 77 78 79 80 81 82 83…" at bounding box center [444, 224] width 561 height 304
type textarea "/* Firefox */"
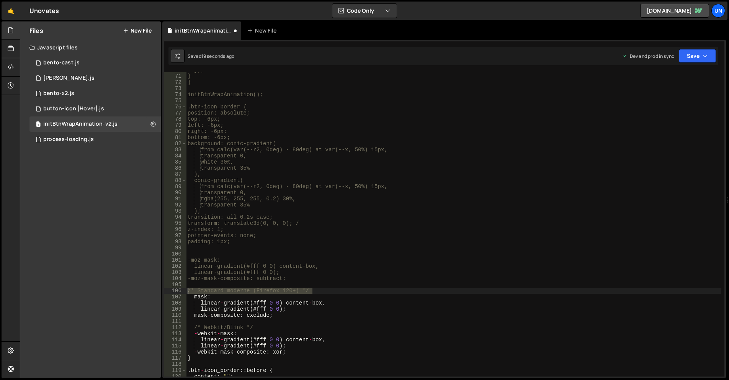
drag, startPoint x: 316, startPoint y: 290, endPoint x: 186, endPoint y: 292, distance: 130.2
click at [186, 292] on div "70 71 72 73 74 75 76 77 78 79 80 81 82 83 84 85 86 87 88 89 90 91 92 93 94 95 9…" at bounding box center [444, 224] width 561 height 304
type textarea "/* Standard moderne (Firefox 120+) */"
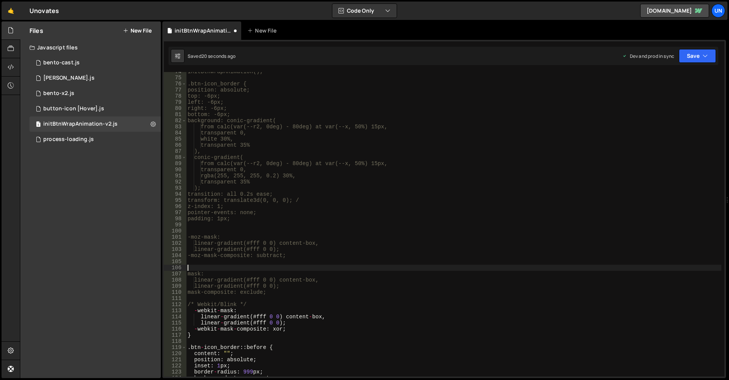
scroll to position [474, 0]
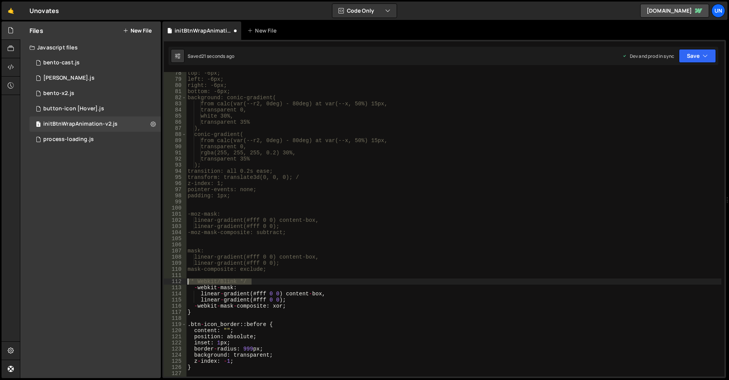
drag, startPoint x: 248, startPoint y: 280, endPoint x: 185, endPoint y: 280, distance: 63.2
click at [185, 280] on div "78 79 80 81 82 83 84 85 86 87 88 89 90 91 92 93 94 95 96 97 98 99 100 101 102 1…" at bounding box center [444, 224] width 561 height 304
type textarea "/* Webkit/Blink */"
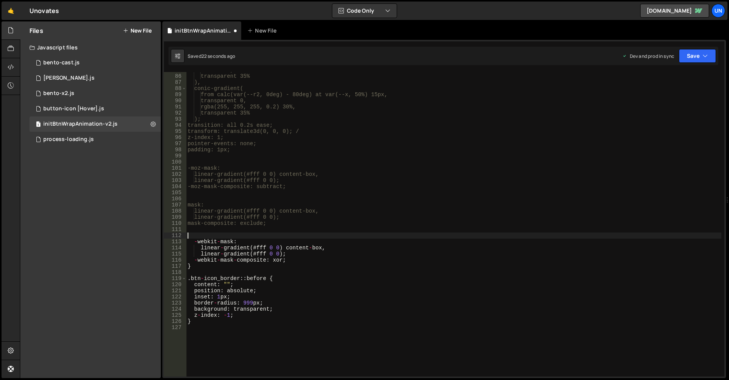
scroll to position [520, 0]
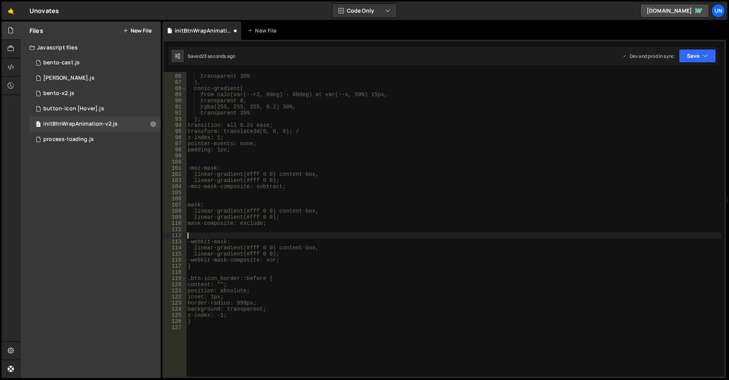
click at [250, 336] on div "white 30%, transparent 35% ), conic-gradient( from calc(var(--r2, 0deg) - 80deg…" at bounding box center [453, 225] width 535 height 317
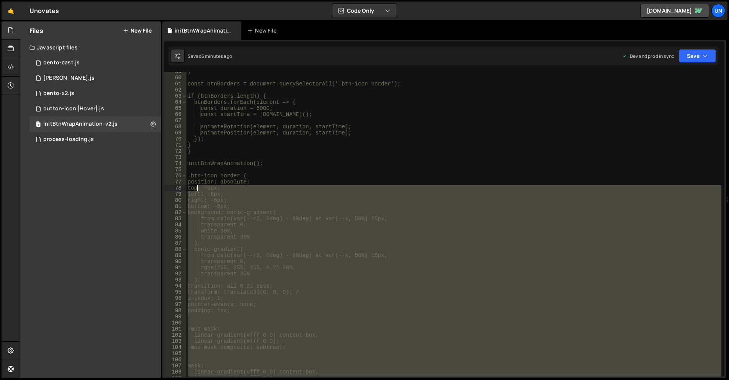
scroll to position [359, 0]
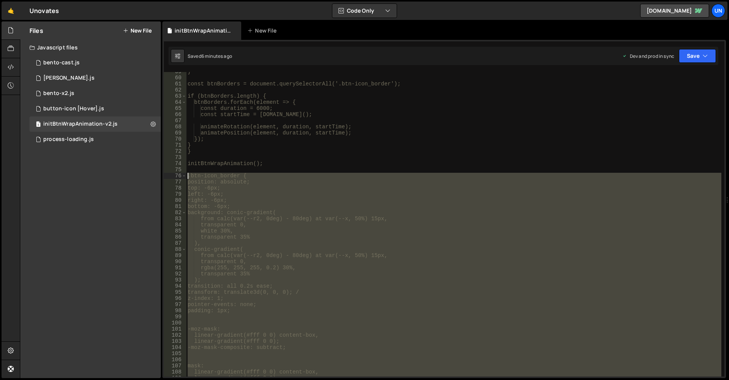
drag, startPoint x: 196, startPoint y: 321, endPoint x: 187, endPoint y: 175, distance: 146.5
click at [187, 175] on div "} const btnBorders = document.querySelectorAll('.btn-icon_border'); if (btnBord…" at bounding box center [453, 227] width 535 height 317
type textarea ".btn-icon_border { position: absolute;"
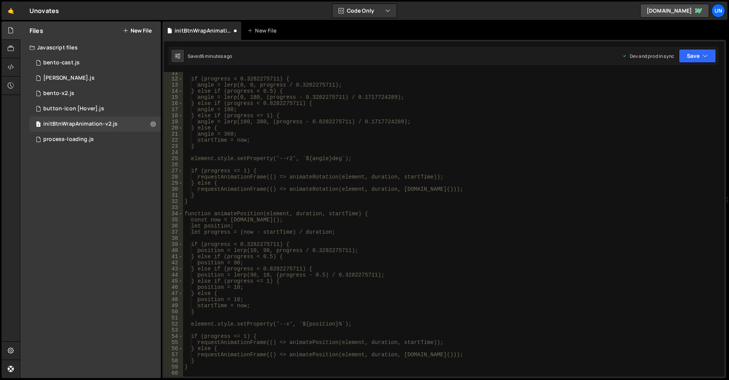
scroll to position [0, 0]
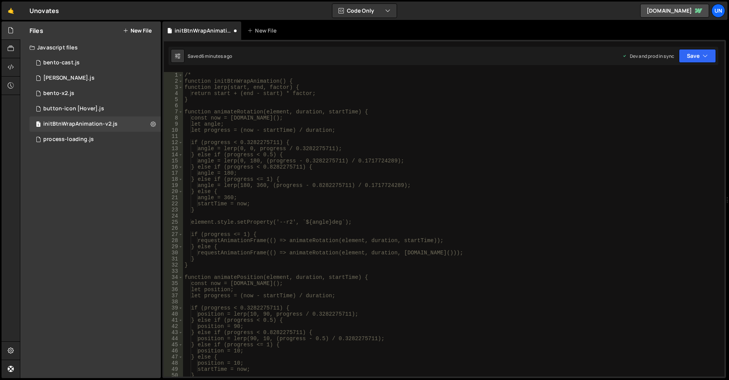
click at [216, 73] on div "/* function initBtnWrapAnimation() { function lerp(start, end, factor) { return…" at bounding box center [452, 230] width 538 height 317
type textarea "/"
type textarea "function initBtnWrapAnimation() {"
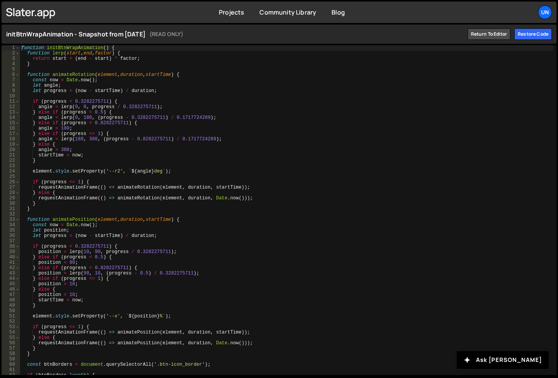
click at [186, 149] on div "function initBtnWrapAnimation ( ) { function lerp ( start , end , factor ) { re…" at bounding box center [286, 215] width 533 height 340
type textarea "initBtnWrapAnimation();"
